Goal: Information Seeking & Learning: Learn about a topic

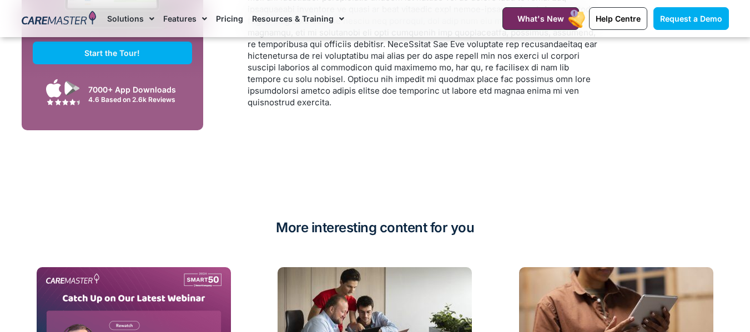
scroll to position [2600, 0]
